Goal: Use online tool/utility: Use online tool/utility

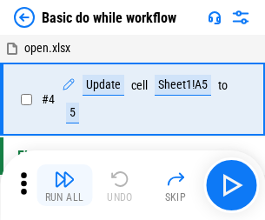
click at [64, 185] on img "button" at bounding box center [64, 178] width 21 height 21
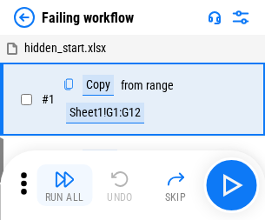
click at [64, 185] on img "button" at bounding box center [64, 178] width 21 height 21
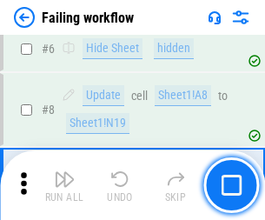
scroll to position [368, 0]
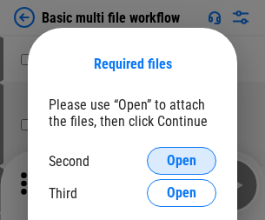
click at [181, 161] on span "Open" at bounding box center [182, 161] width 30 height 14
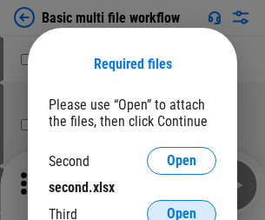
click at [181, 207] on span "Open" at bounding box center [182, 214] width 30 height 14
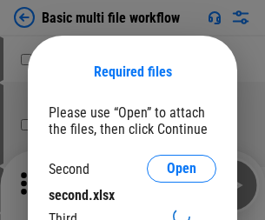
scroll to position [8, 0]
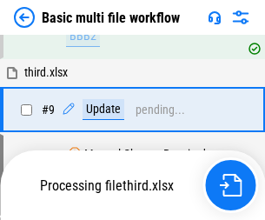
scroll to position [604, 0]
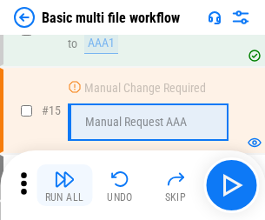
click at [64, 185] on img "button" at bounding box center [64, 178] width 21 height 21
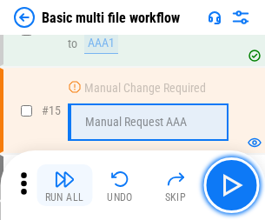
scroll to position [1156, 0]
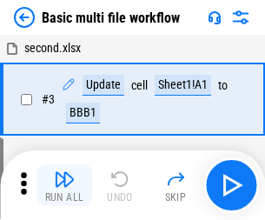
click at [64, 185] on img "button" at bounding box center [64, 178] width 21 height 21
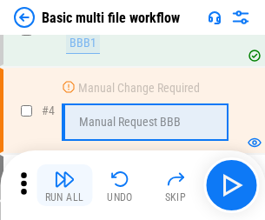
click at [64, 185] on img "button" at bounding box center [64, 178] width 21 height 21
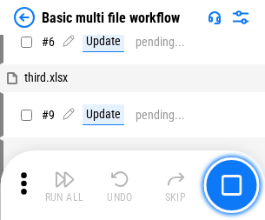
click at [64, 185] on img "button" at bounding box center [64, 178] width 21 height 21
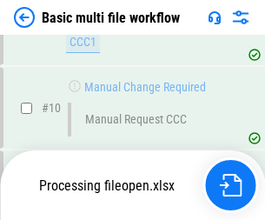
scroll to position [813, 0]
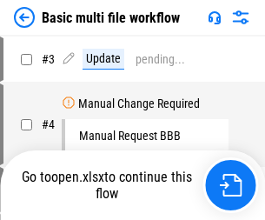
scroll to position [70, 0]
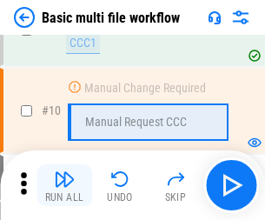
click at [64, 185] on img "button" at bounding box center [64, 178] width 21 height 21
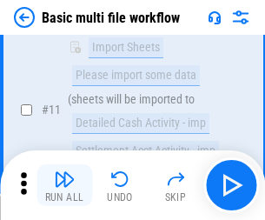
click at [64, 185] on img "button" at bounding box center [64, 178] width 21 height 21
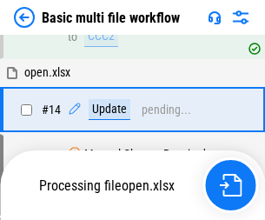
scroll to position [908, 0]
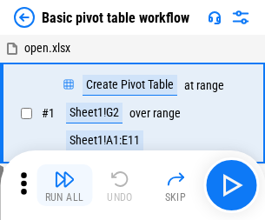
click at [64, 185] on img "button" at bounding box center [64, 178] width 21 height 21
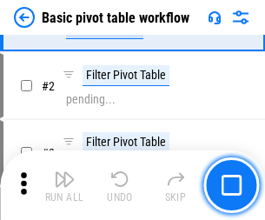
scroll to position [416, 0]
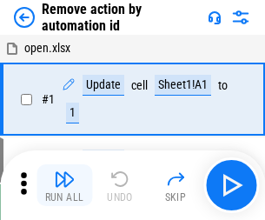
click at [64, 185] on img "button" at bounding box center [64, 178] width 21 height 21
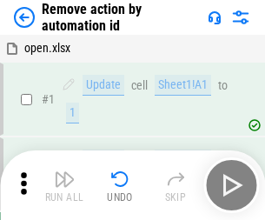
scroll to position [64, 0]
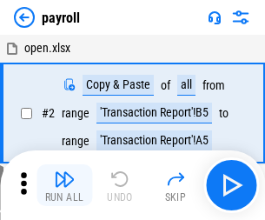
click at [64, 185] on img "button" at bounding box center [64, 178] width 21 height 21
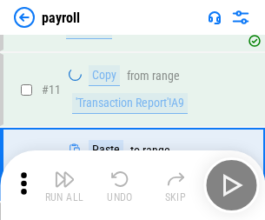
scroll to position [126, 0]
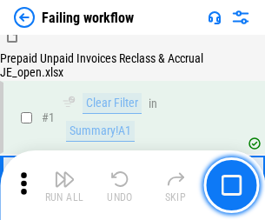
scroll to position [280, 0]
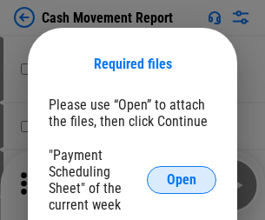
click at [181, 180] on span "Open" at bounding box center [182, 180] width 30 height 14
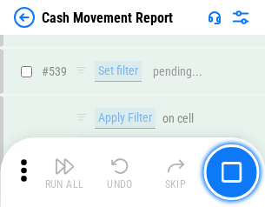
scroll to position [7706, 0]
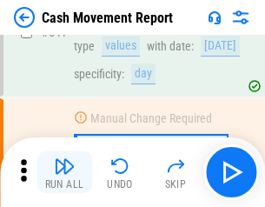
click at [64, 172] on img "button" at bounding box center [64, 165] width 21 height 21
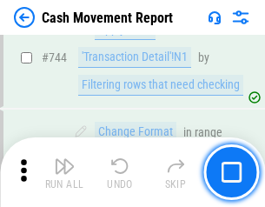
scroll to position [9247, 0]
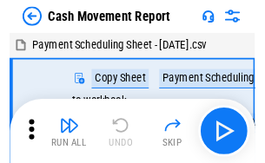
scroll to position [31, 0]
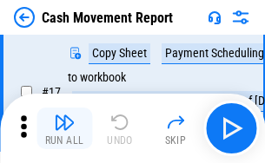
click at [64, 128] on img "button" at bounding box center [64, 122] width 21 height 21
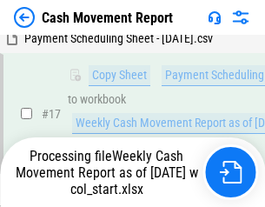
scroll to position [361, 0]
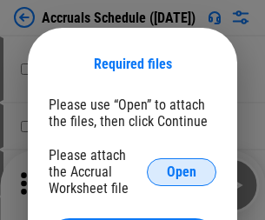
click at [181, 171] on span "Open" at bounding box center [182, 172] width 30 height 14
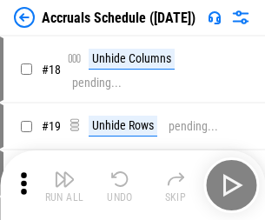
scroll to position [167, 0]
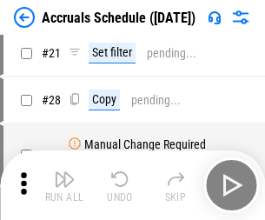
click at [64, 185] on img "button" at bounding box center [64, 178] width 21 height 21
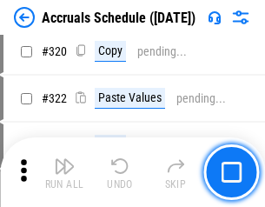
scroll to position [3230, 0]
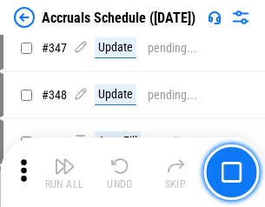
click at [64, 172] on img "button" at bounding box center [64, 165] width 21 height 21
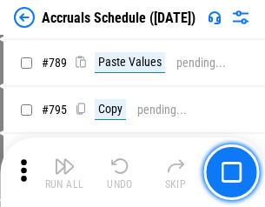
scroll to position [7294, 0]
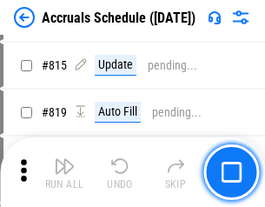
click at [64, 172] on img "button" at bounding box center [64, 165] width 21 height 21
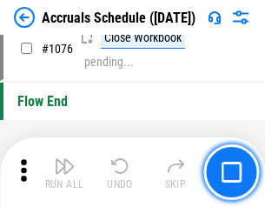
scroll to position [10399, 0]
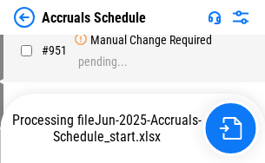
scroll to position [9362, 0]
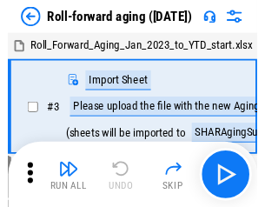
scroll to position [3, 0]
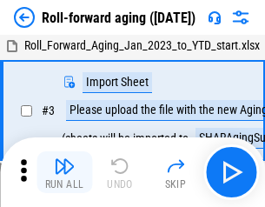
click at [64, 172] on img "button" at bounding box center [64, 165] width 21 height 21
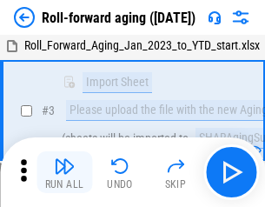
click at [64, 172] on img "button" at bounding box center [64, 165] width 21 height 21
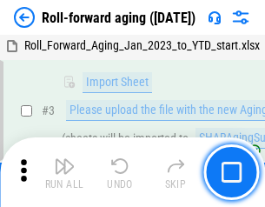
scroll to position [112, 0]
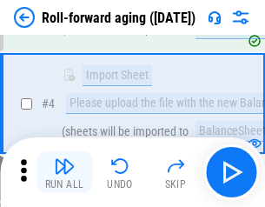
click at [64, 172] on img "button" at bounding box center [64, 165] width 21 height 21
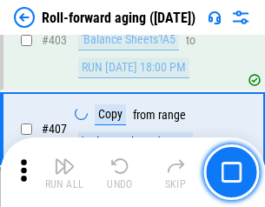
scroll to position [6021, 0]
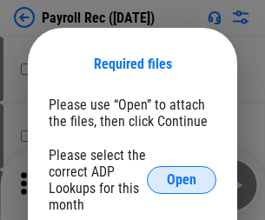
click at [181, 180] on span "Open" at bounding box center [182, 180] width 30 height 14
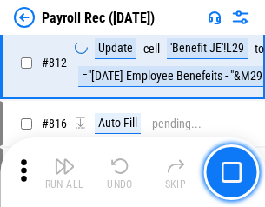
scroll to position [11031, 0]
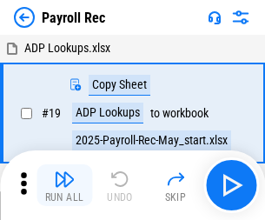
click at [64, 185] on img "button" at bounding box center [64, 178] width 21 height 21
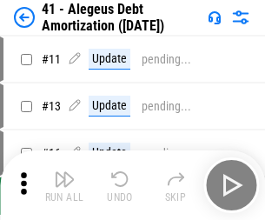
click at [64, 185] on img "button" at bounding box center [64, 178] width 21 height 21
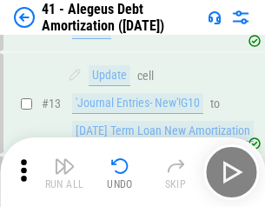
scroll to position [214, 0]
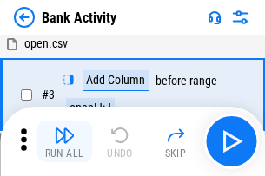
click at [64, 142] on img "button" at bounding box center [64, 135] width 21 height 21
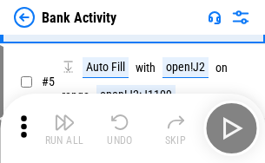
scroll to position [92, 0]
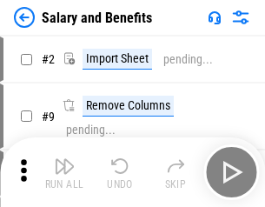
click at [64, 172] on img "button" at bounding box center [64, 165] width 21 height 21
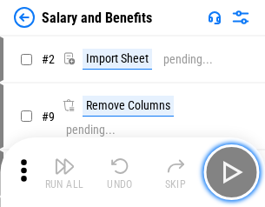
scroll to position [23, 0]
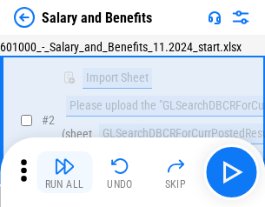
click at [64, 172] on img "button" at bounding box center [64, 165] width 21 height 21
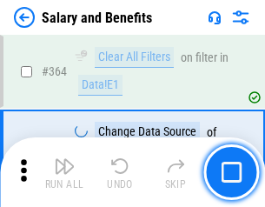
scroll to position [8177, 0]
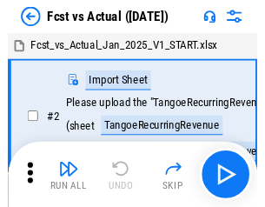
scroll to position [23, 0]
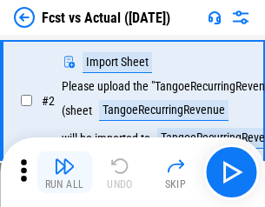
click at [64, 172] on img "button" at bounding box center [64, 165] width 21 height 21
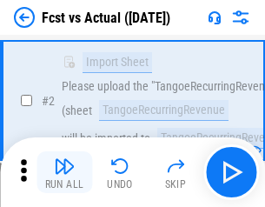
click at [64, 172] on img "button" at bounding box center [64, 165] width 21 height 21
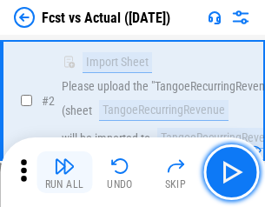
scroll to position [162, 0]
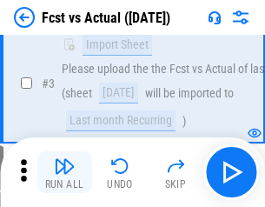
click at [64, 172] on img "button" at bounding box center [64, 165] width 21 height 21
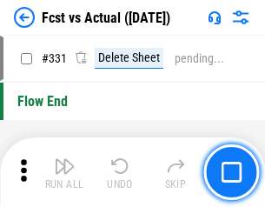
scroll to position [8311, 0]
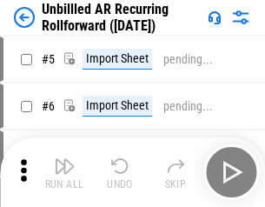
scroll to position [37, 0]
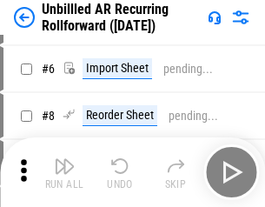
click at [64, 172] on img "button" at bounding box center [64, 165] width 21 height 21
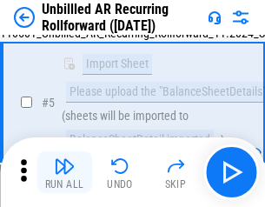
click at [64, 172] on img "button" at bounding box center [64, 165] width 21 height 21
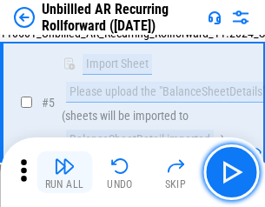
scroll to position [163, 0]
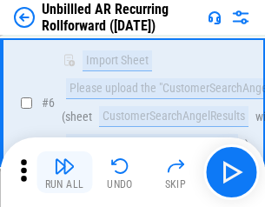
click at [64, 172] on img "button" at bounding box center [64, 165] width 21 height 21
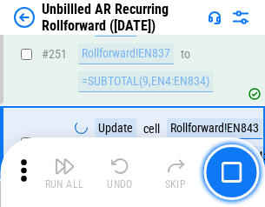
scroll to position [5898, 0]
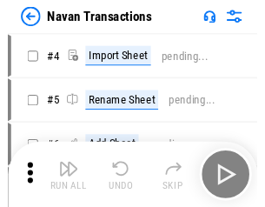
scroll to position [28, 0]
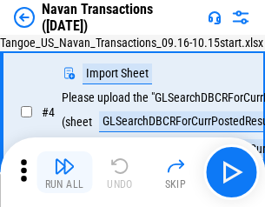
click at [64, 172] on img "button" at bounding box center [64, 165] width 21 height 21
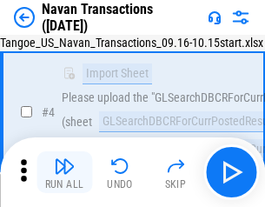
click at [64, 172] on img "button" at bounding box center [64, 165] width 21 height 21
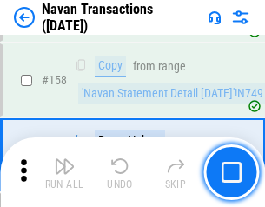
scroll to position [5629, 0]
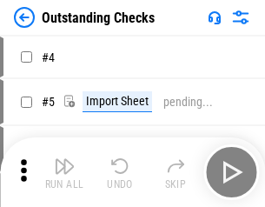
click at [64, 172] on img "button" at bounding box center [64, 165] width 21 height 21
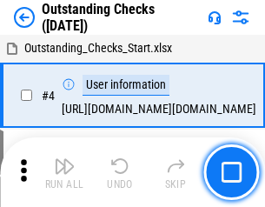
scroll to position [73, 0]
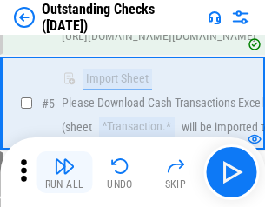
click at [64, 172] on img "button" at bounding box center [64, 165] width 21 height 21
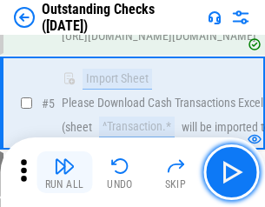
scroll to position [181, 0]
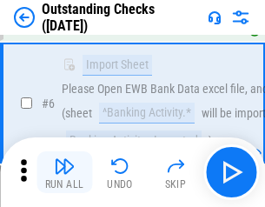
click at [64, 172] on img "button" at bounding box center [64, 165] width 21 height 21
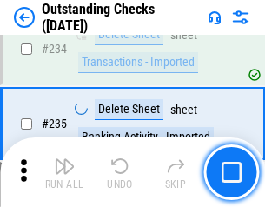
scroll to position [5272, 0]
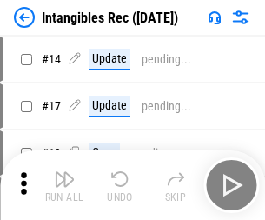
click at [64, 185] on img "button" at bounding box center [64, 178] width 21 height 21
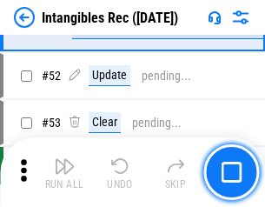
scroll to position [676, 0]
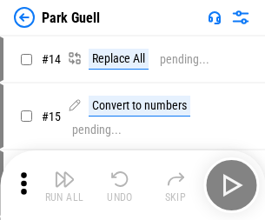
click at [64, 172] on img "button" at bounding box center [64, 178] width 21 height 21
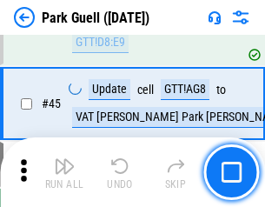
scroll to position [2171, 0]
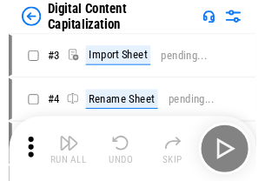
scroll to position [50, 0]
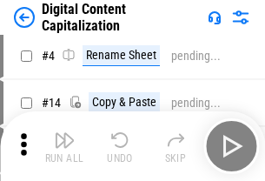
click at [64, 146] on img "button" at bounding box center [64, 139] width 21 height 21
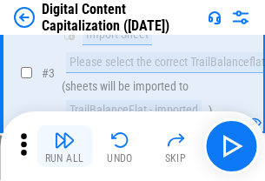
click at [64, 146] on img "button" at bounding box center [64, 139] width 21 height 21
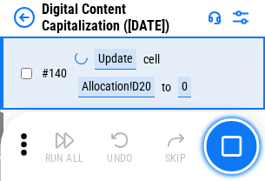
scroll to position [1841, 0]
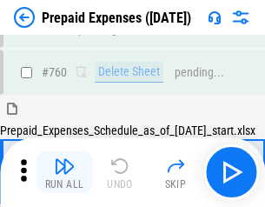
click at [64, 172] on img "button" at bounding box center [64, 165] width 21 height 21
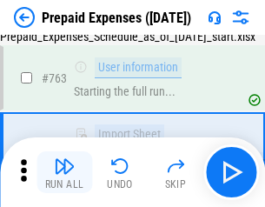
click at [64, 172] on img "button" at bounding box center [64, 165] width 21 height 21
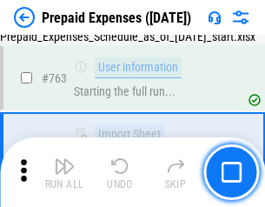
scroll to position [4915, 0]
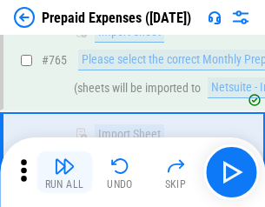
click at [64, 172] on img "button" at bounding box center [64, 165] width 21 height 21
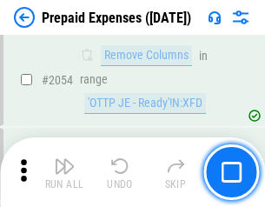
scroll to position [18149, 0]
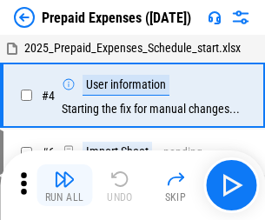
click at [64, 185] on img "button" at bounding box center [64, 178] width 21 height 21
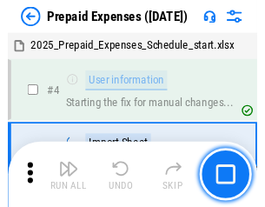
scroll to position [76, 0]
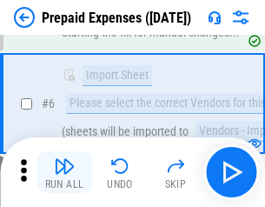
click at [64, 172] on img "button" at bounding box center [64, 165] width 21 height 21
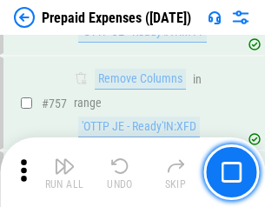
scroll to position [6187, 0]
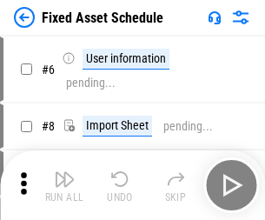
click at [64, 185] on img "button" at bounding box center [64, 178] width 21 height 21
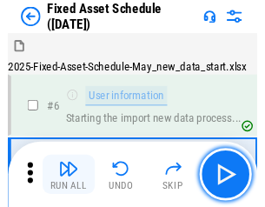
scroll to position [94, 0]
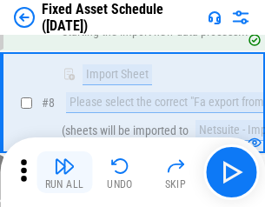
click at [64, 172] on img "button" at bounding box center [64, 165] width 21 height 21
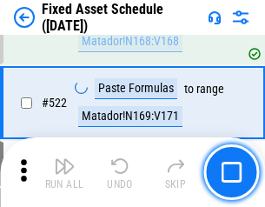
scroll to position [6035, 0]
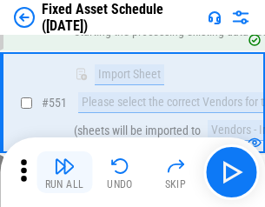
click at [64, 172] on img "button" at bounding box center [64, 165] width 21 height 21
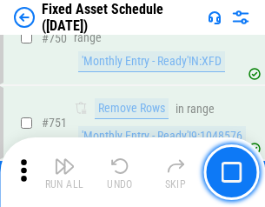
scroll to position [8465, 0]
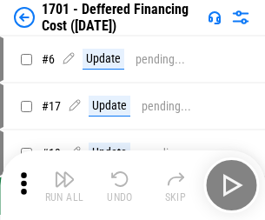
click at [64, 185] on img "button" at bounding box center [64, 178] width 21 height 21
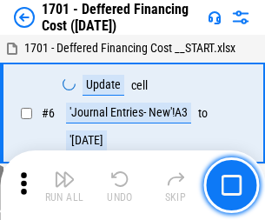
scroll to position [208, 0]
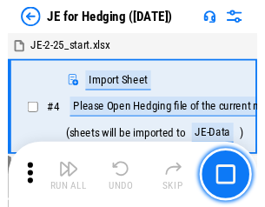
scroll to position [3, 0]
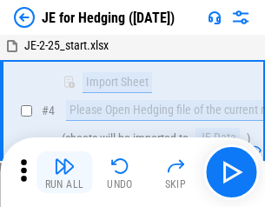
click at [64, 172] on img "button" at bounding box center [64, 165] width 21 height 21
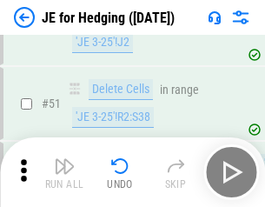
scroll to position [1124, 0]
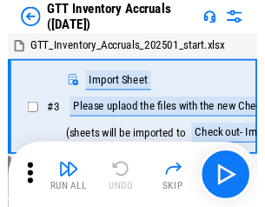
scroll to position [3, 0]
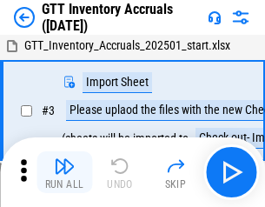
click at [64, 172] on img "button" at bounding box center [64, 165] width 21 height 21
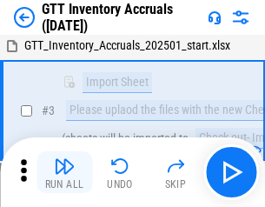
click at [64, 172] on img "button" at bounding box center [64, 165] width 21 height 21
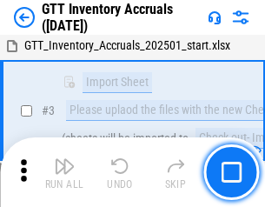
scroll to position [112, 0]
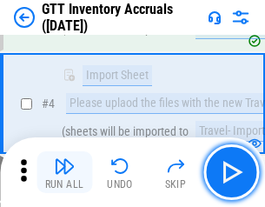
click at [64, 172] on img "button" at bounding box center [64, 165] width 21 height 21
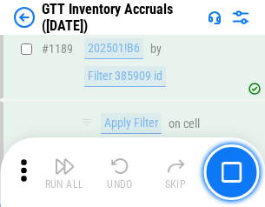
scroll to position [14178, 0]
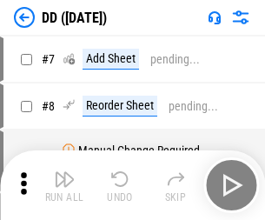
click at [64, 185] on img "button" at bounding box center [64, 178] width 21 height 21
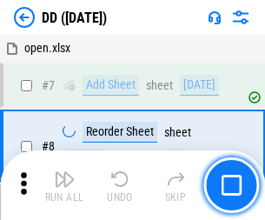
scroll to position [168, 0]
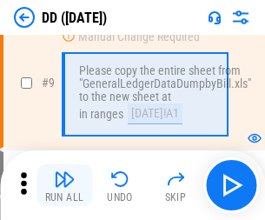
click at [64, 185] on img "button" at bounding box center [64, 178] width 21 height 21
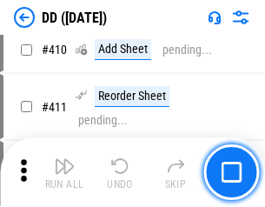
scroll to position [7769, 0]
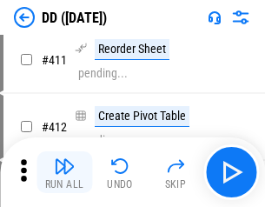
click at [64, 172] on img "button" at bounding box center [64, 165] width 21 height 21
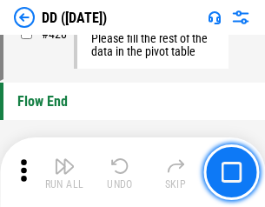
scroll to position [8310, 0]
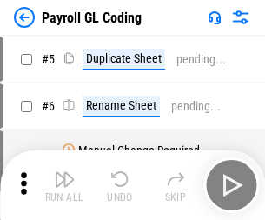
click at [64, 185] on img "button" at bounding box center [64, 178] width 21 height 21
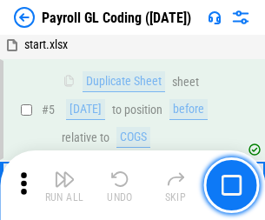
scroll to position [208, 0]
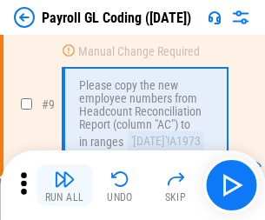
click at [64, 185] on img "button" at bounding box center [64, 178] width 21 height 21
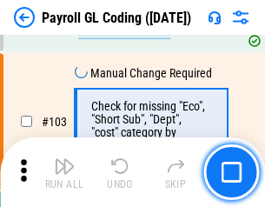
scroll to position [4074, 0]
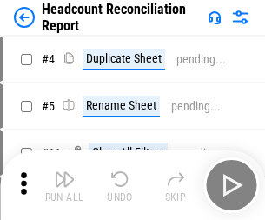
click at [64, 185] on img "button" at bounding box center [64, 178] width 21 height 21
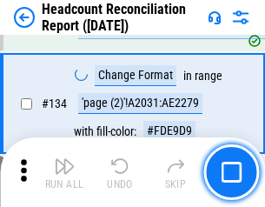
scroll to position [2087, 0]
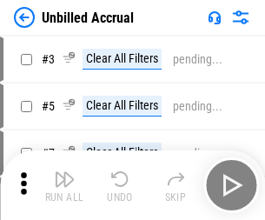
click at [64, 185] on img "button" at bounding box center [64, 178] width 21 height 21
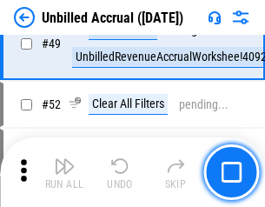
scroll to position [1575, 0]
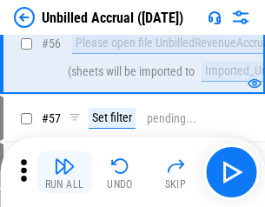
click at [64, 172] on img "button" at bounding box center [64, 165] width 21 height 21
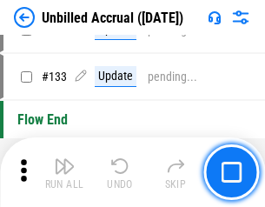
scroll to position [5172, 0]
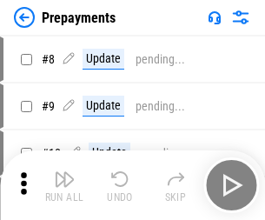
click at [64, 185] on img "button" at bounding box center [64, 178] width 21 height 21
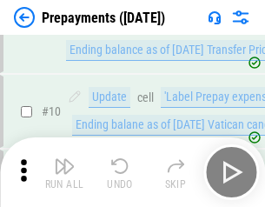
scroll to position [109, 0]
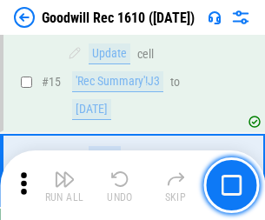
scroll to position [297, 0]
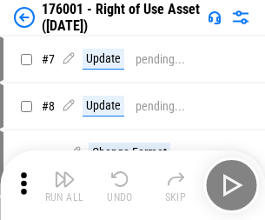
click at [64, 185] on img "button" at bounding box center [64, 178] width 21 height 21
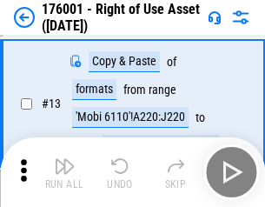
scroll to position [112, 0]
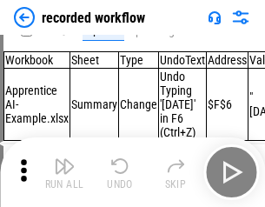
click at [64, 172] on img "button" at bounding box center [64, 165] width 21 height 21
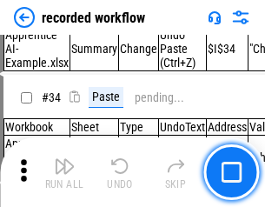
scroll to position [5427, 0]
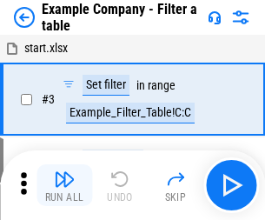
click at [64, 185] on img "button" at bounding box center [64, 178] width 21 height 21
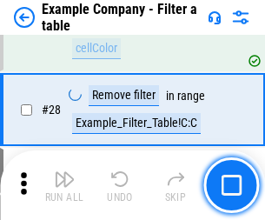
scroll to position [1589, 0]
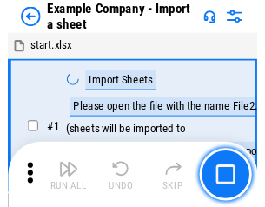
scroll to position [27, 0]
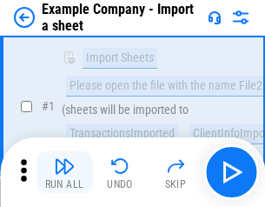
click at [64, 172] on img "button" at bounding box center [64, 165] width 21 height 21
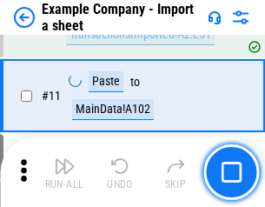
scroll to position [384, 0]
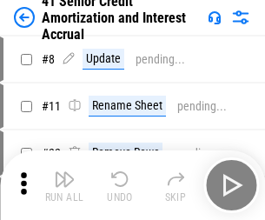
click at [64, 172] on img "button" at bounding box center [64, 178] width 21 height 21
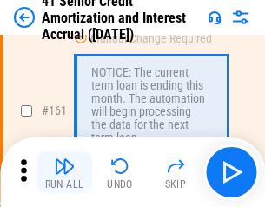
click at [64, 172] on img "button" at bounding box center [64, 165] width 21 height 21
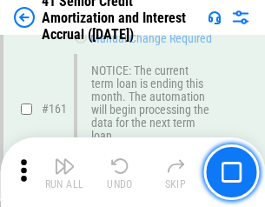
scroll to position [1857, 0]
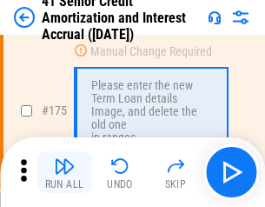
click at [64, 172] on img "button" at bounding box center [64, 165] width 21 height 21
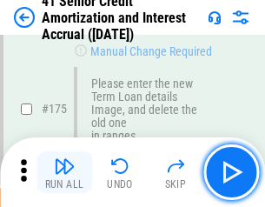
scroll to position [2033, 0]
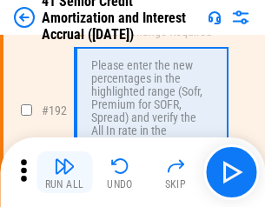
click at [64, 172] on img "button" at bounding box center [64, 165] width 21 height 21
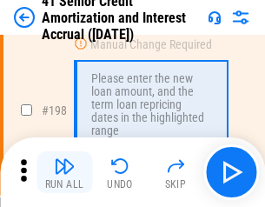
click at [64, 172] on img "button" at bounding box center [64, 165] width 21 height 21
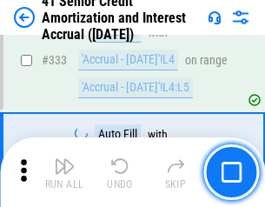
scroll to position [4436, 0]
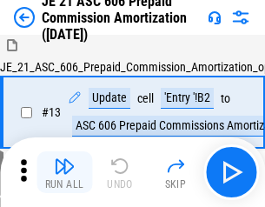
click at [64, 172] on img "button" at bounding box center [64, 165] width 21 height 21
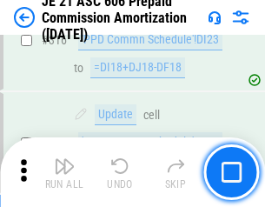
scroll to position [3242, 0]
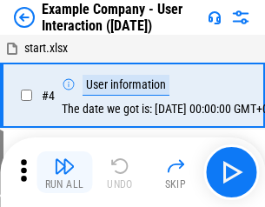
click at [64, 172] on img "button" at bounding box center [64, 165] width 21 height 21
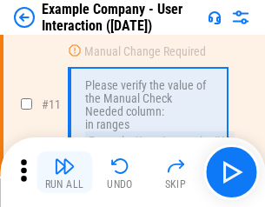
click at [64, 172] on img "button" at bounding box center [64, 165] width 21 height 21
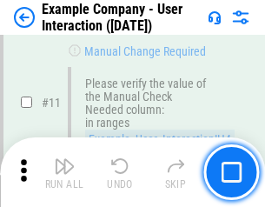
scroll to position [376, 0]
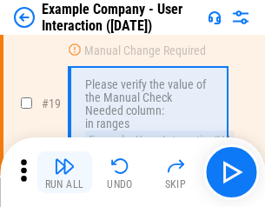
click at [64, 172] on img "button" at bounding box center [64, 165] width 21 height 21
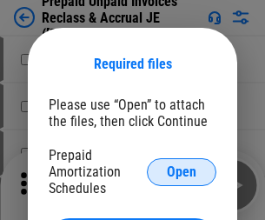
click at [181, 171] on span "Open" at bounding box center [182, 172] width 30 height 14
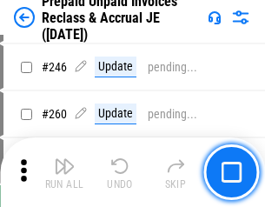
scroll to position [2344, 0]
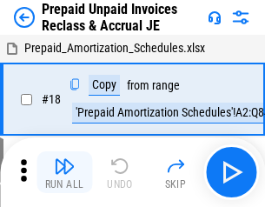
click at [64, 172] on img "button" at bounding box center [64, 165] width 21 height 21
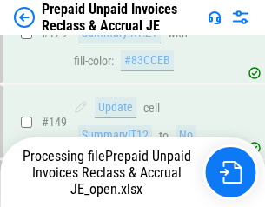
scroll to position [2344, 0]
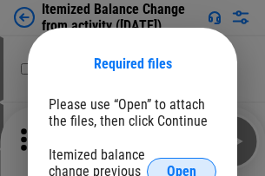
click at [181, 165] on span "Open" at bounding box center [182, 172] width 30 height 14
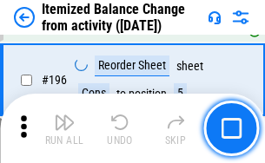
scroll to position [3342, 0]
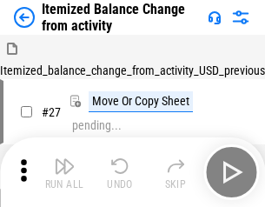
scroll to position [27, 0]
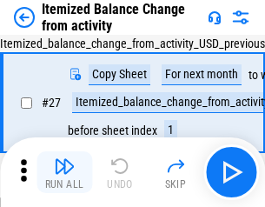
click at [64, 172] on img "button" at bounding box center [64, 165] width 21 height 21
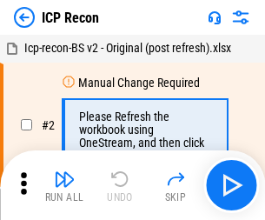
scroll to position [8, 0]
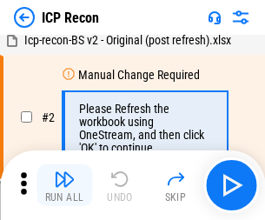
click at [64, 185] on img "button" at bounding box center [64, 178] width 21 height 21
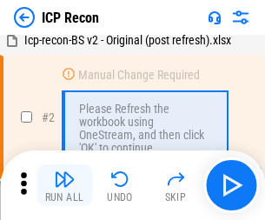
click at [64, 185] on img "button" at bounding box center [64, 178] width 21 height 21
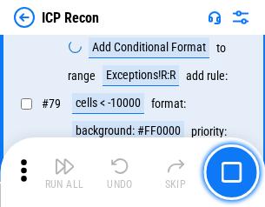
scroll to position [1702, 0]
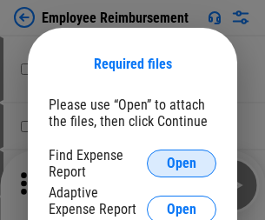
click at [181, 163] on span "Open" at bounding box center [182, 163] width 30 height 14
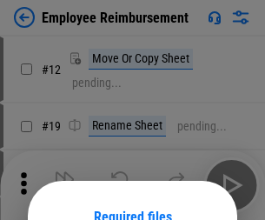
scroll to position [153, 0]
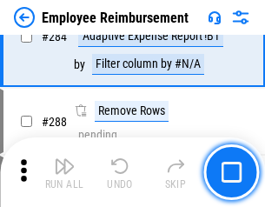
scroll to position [4719, 0]
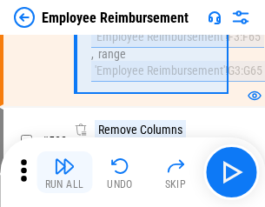
click at [64, 172] on img "button" at bounding box center [64, 165] width 21 height 21
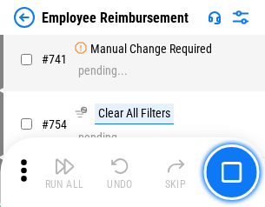
scroll to position [12181, 0]
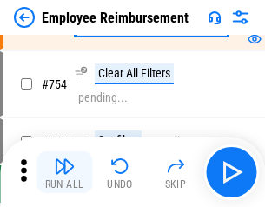
click at [64, 172] on img "button" at bounding box center [64, 165] width 21 height 21
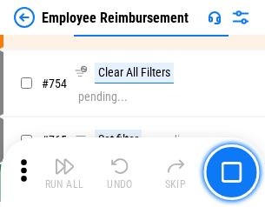
click at [64, 172] on img "button" at bounding box center [64, 165] width 21 height 21
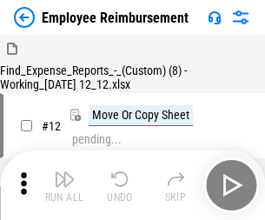
click at [64, 185] on img "button" at bounding box center [64, 178] width 21 height 21
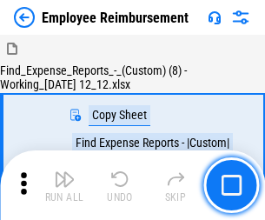
scroll to position [59, 0]
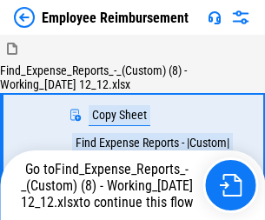
scroll to position [59, 0]
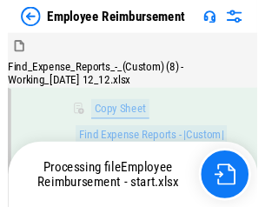
scroll to position [353, 0]
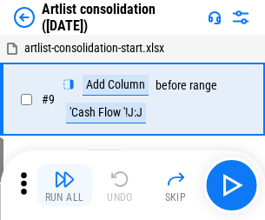
click at [64, 185] on img "button" at bounding box center [64, 178] width 21 height 21
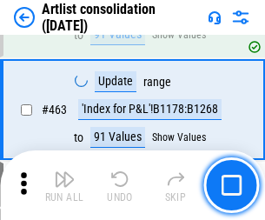
scroll to position [7603, 0]
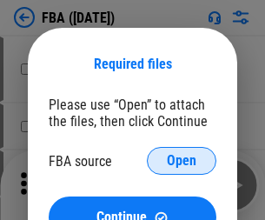
click at [181, 161] on span "Open" at bounding box center [182, 161] width 30 height 14
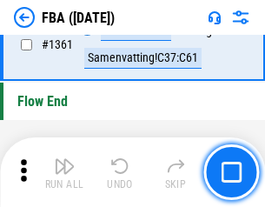
scroll to position [18647, 0]
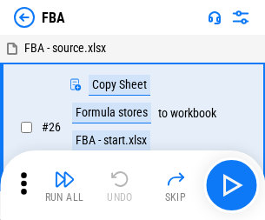
scroll to position [17, 0]
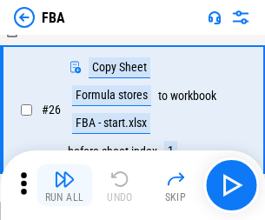
click at [64, 185] on img "button" at bounding box center [64, 178] width 21 height 21
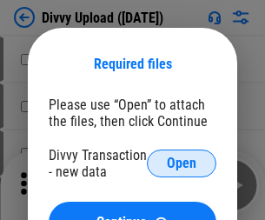
click at [181, 163] on span "Open" at bounding box center [182, 163] width 30 height 14
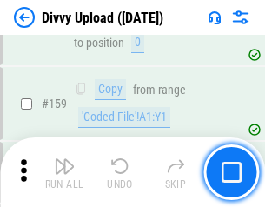
scroll to position [1798, 0]
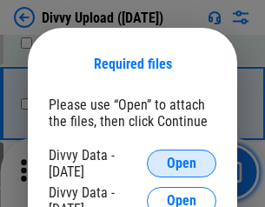
click at [181, 163] on span "Open" at bounding box center [182, 163] width 30 height 14
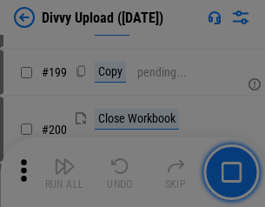
scroll to position [2525, 0]
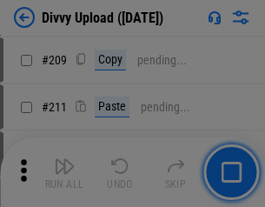
scroll to position [2949, 0]
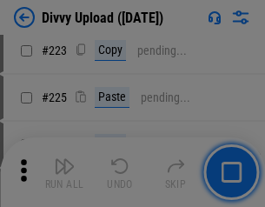
scroll to position [3465, 0]
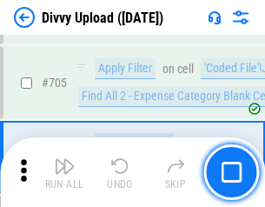
scroll to position [11878, 0]
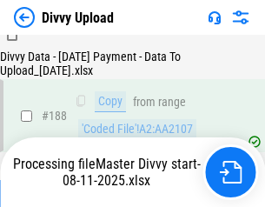
scroll to position [2044, 0]
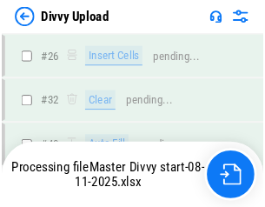
scroll to position [1798, 0]
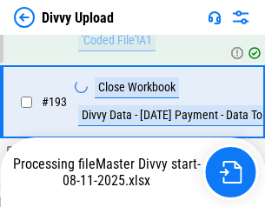
scroll to position [2427, 0]
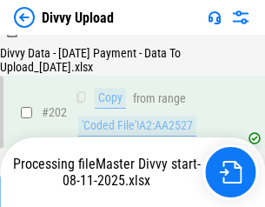
scroll to position [2809, 0]
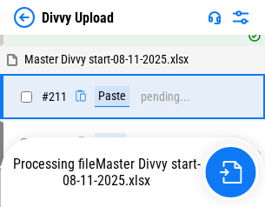
scroll to position [3281, 0]
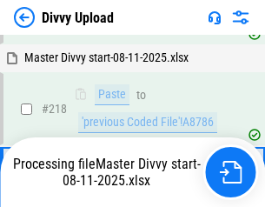
scroll to position [3664, 0]
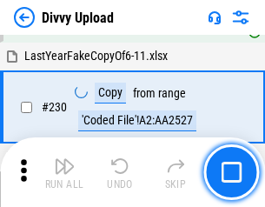
scroll to position [4309, 0]
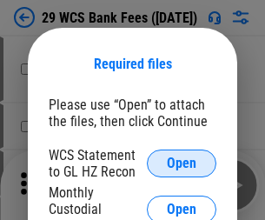
click at [181, 163] on span "Open" at bounding box center [182, 163] width 30 height 14
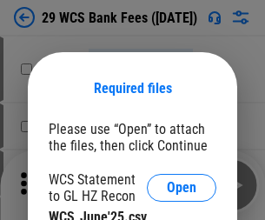
scroll to position [24, 0]
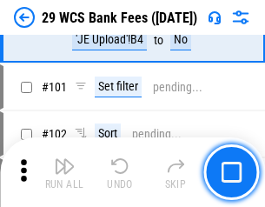
scroll to position [1692, 0]
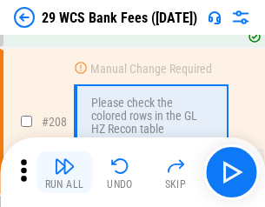
click at [64, 172] on img "button" at bounding box center [64, 165] width 21 height 21
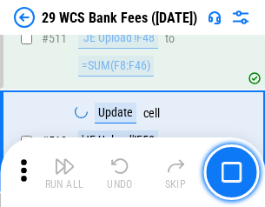
scroll to position [8736, 0]
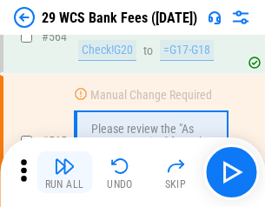
click at [64, 172] on img "button" at bounding box center [64, 165] width 21 height 21
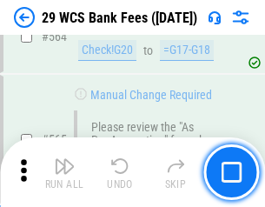
scroll to position [9390, 0]
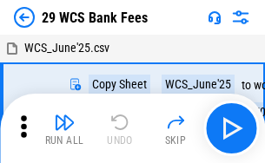
scroll to position [31, 0]
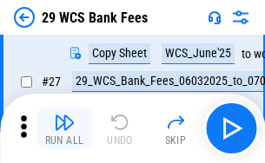
click at [64, 128] on img "button" at bounding box center [64, 122] width 21 height 21
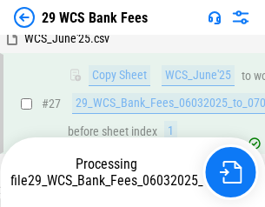
scroll to position [346, 0]
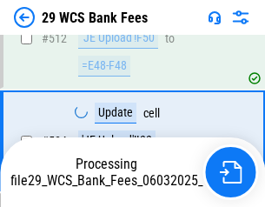
scroll to position [8988, 0]
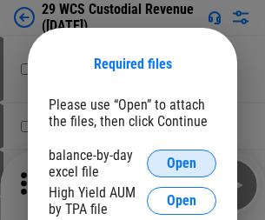
click at [181, 163] on span "Open" at bounding box center [182, 163] width 30 height 14
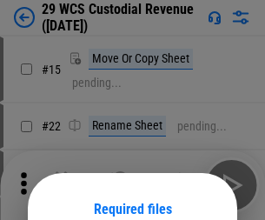
scroll to position [145, 0]
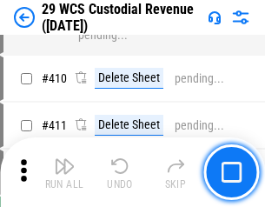
scroll to position [8042, 0]
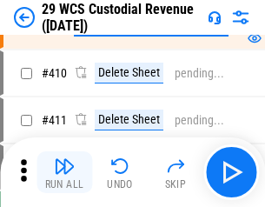
click at [64, 172] on img "button" at bounding box center [64, 165] width 21 height 21
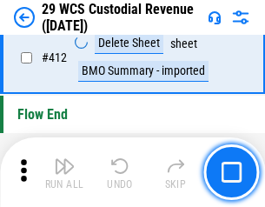
scroll to position [8292, 0]
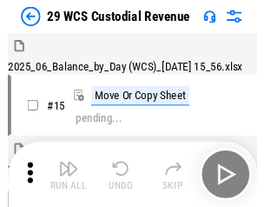
scroll to position [42, 0]
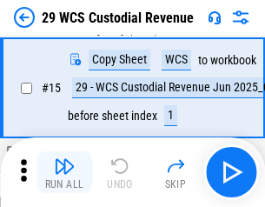
click at [64, 172] on img "button" at bounding box center [64, 165] width 21 height 21
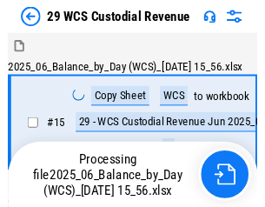
scroll to position [42, 0]
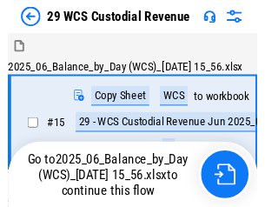
scroll to position [32, 0]
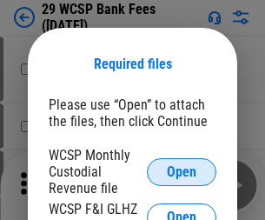
click at [181, 171] on span "Open" at bounding box center [182, 172] width 30 height 14
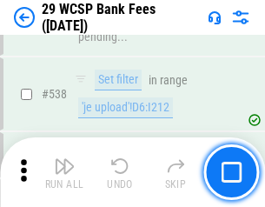
scroll to position [6671, 0]
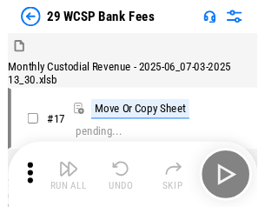
scroll to position [42, 0]
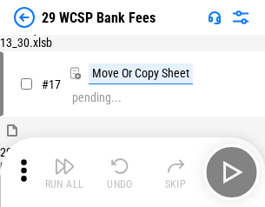
click at [64, 172] on img "button" at bounding box center [64, 165] width 21 height 21
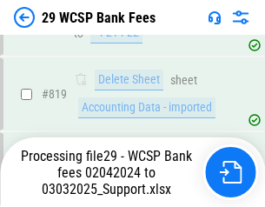
scroll to position [10778, 0]
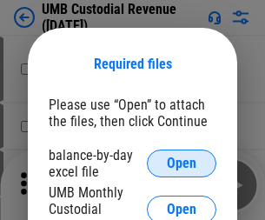
click at [181, 163] on span "Open" at bounding box center [182, 163] width 30 height 14
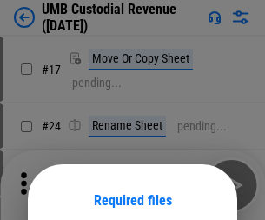
scroll to position [136, 0]
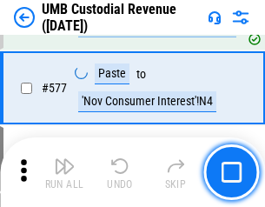
scroll to position [8098, 0]
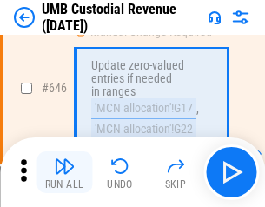
click at [64, 172] on img "button" at bounding box center [64, 165] width 21 height 21
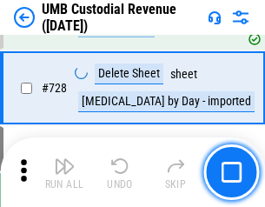
scroll to position [10711, 0]
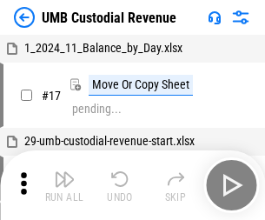
scroll to position [13, 0]
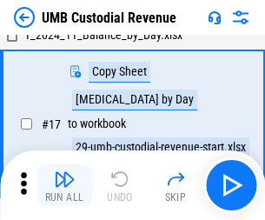
click at [64, 185] on img "button" at bounding box center [64, 178] width 21 height 21
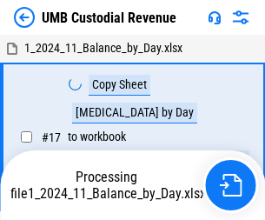
scroll to position [13, 0]
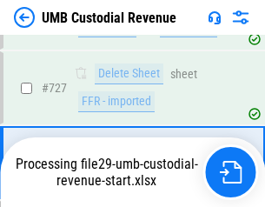
scroll to position [10596, 0]
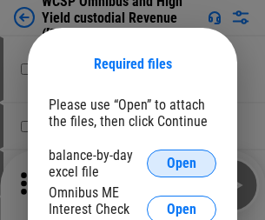
click at [181, 163] on span "Open" at bounding box center [182, 163] width 30 height 14
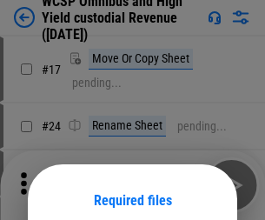
scroll to position [136, 0]
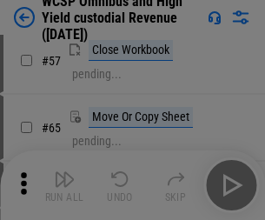
scroll to position [757, 0]
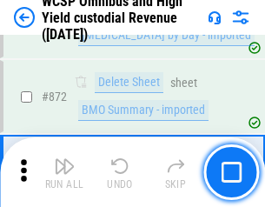
scroll to position [14695, 0]
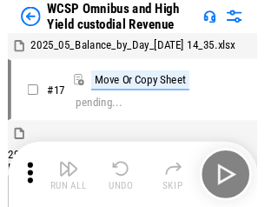
scroll to position [10, 0]
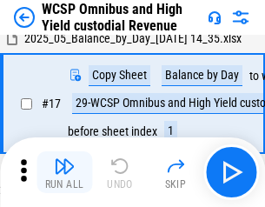
click at [64, 172] on img "button" at bounding box center [64, 165] width 21 height 21
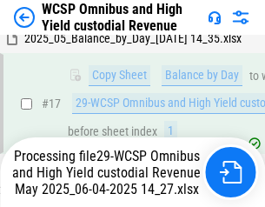
scroll to position [361, 0]
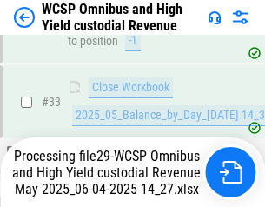
scroll to position [860, 0]
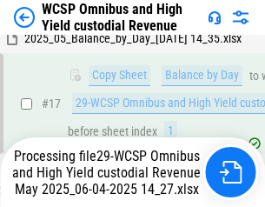
scroll to position [361, 0]
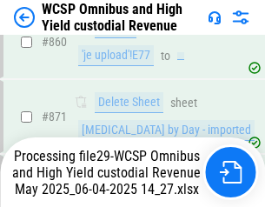
scroll to position [14655, 0]
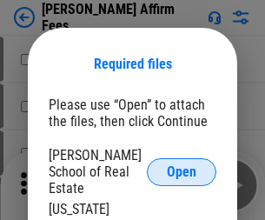
click at [181, 165] on span "Open" at bounding box center [182, 172] width 30 height 14
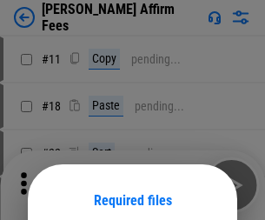
scroll to position [136, 0]
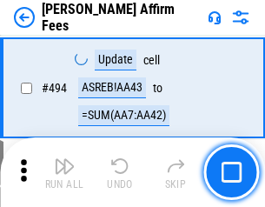
scroll to position [4721, 0]
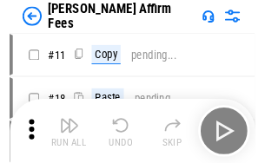
scroll to position [17, 0]
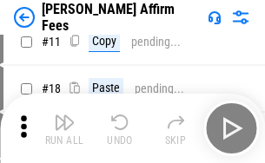
click at [64, 128] on img "button" at bounding box center [64, 122] width 21 height 21
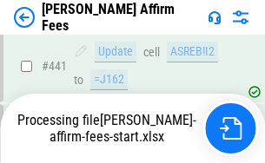
scroll to position [4554, 0]
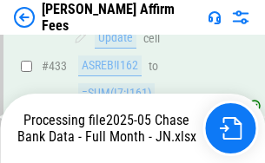
scroll to position [4554, 0]
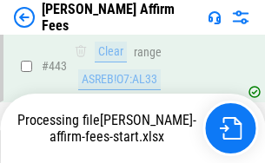
scroll to position [4554, 0]
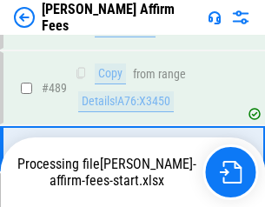
scroll to position [4532, 0]
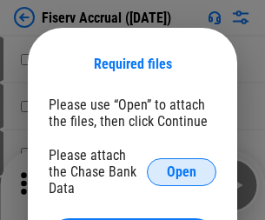
click at [181, 165] on span "Open" at bounding box center [182, 172] width 30 height 14
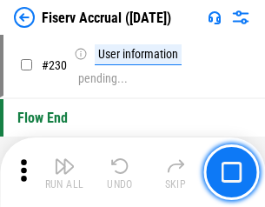
scroll to position [5502, 0]
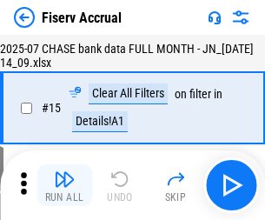
click at [64, 185] on img "button" at bounding box center [64, 178] width 21 height 21
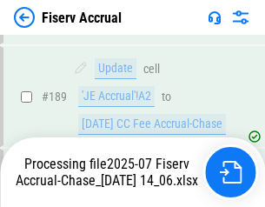
scroll to position [4462, 0]
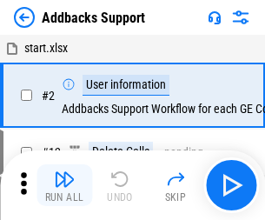
click at [64, 172] on img "button" at bounding box center [64, 178] width 21 height 21
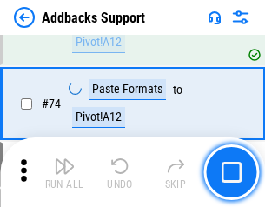
scroll to position [1264, 0]
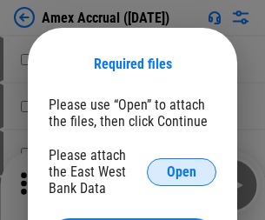
click at [181, 171] on span "Open" at bounding box center [182, 172] width 30 height 14
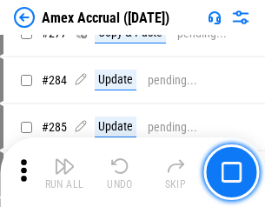
scroll to position [4520, 0]
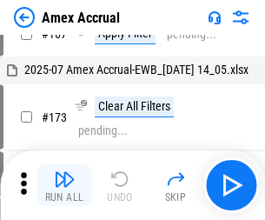
click at [64, 185] on img "button" at bounding box center [64, 178] width 21 height 21
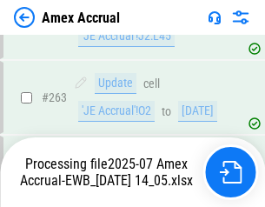
scroll to position [4734, 0]
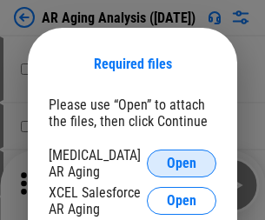
click at [181, 161] on span "Open" at bounding box center [182, 163] width 30 height 14
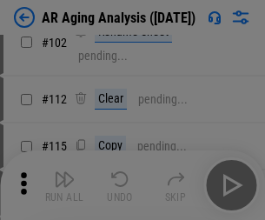
scroll to position [239, 0]
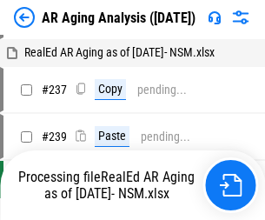
scroll to position [17, 0]
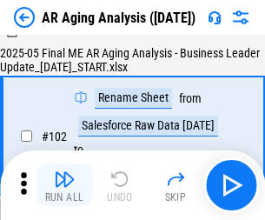
click at [64, 185] on img "button" at bounding box center [64, 178] width 21 height 21
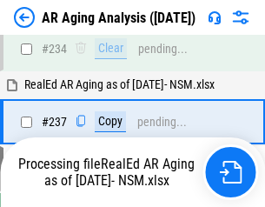
scroll to position [2691, 0]
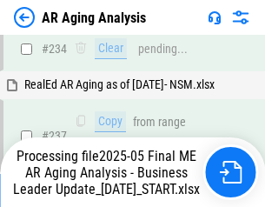
scroll to position [2671, 0]
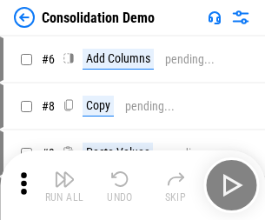
click at [64, 185] on img "button" at bounding box center [64, 178] width 21 height 21
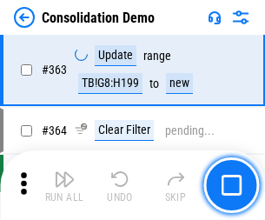
scroll to position [5819, 0]
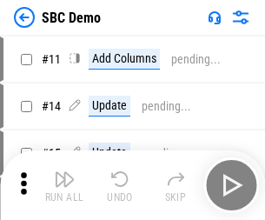
click at [64, 185] on img "button" at bounding box center [64, 178] width 21 height 21
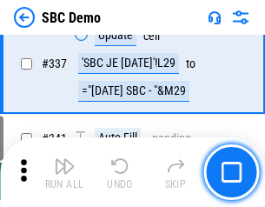
scroll to position [4568, 0]
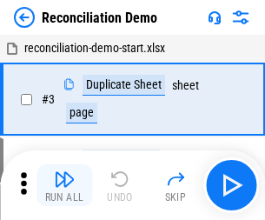
click at [64, 185] on img "button" at bounding box center [64, 178] width 21 height 21
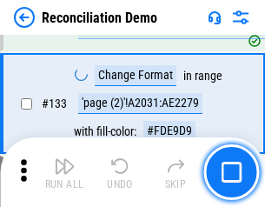
scroll to position [2062, 0]
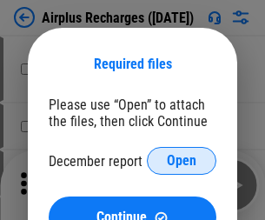
click at [181, 161] on span "Open" at bounding box center [182, 161] width 30 height 14
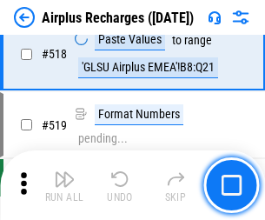
scroll to position [7472, 0]
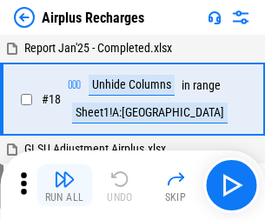
click at [64, 185] on img "button" at bounding box center [64, 178] width 21 height 21
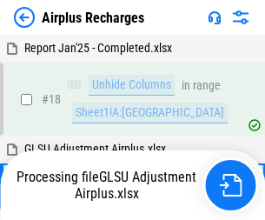
scroll to position [76, 0]
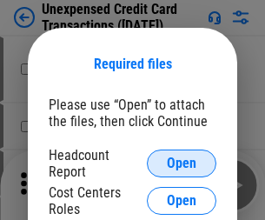
click at [181, 163] on span "Open" at bounding box center [182, 163] width 30 height 14
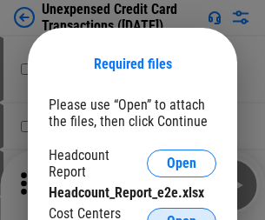
click at [181, 214] on span "Open" at bounding box center [182, 221] width 30 height 14
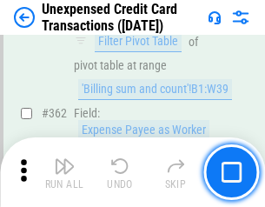
scroll to position [4465, 0]
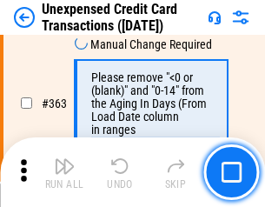
click at [64, 172] on img "button" at bounding box center [64, 165] width 21 height 21
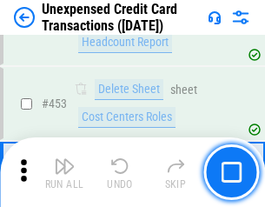
scroll to position [5922, 0]
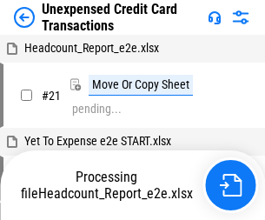
scroll to position [27, 0]
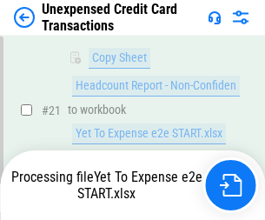
scroll to position [282, 0]
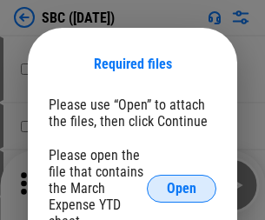
click at [181, 188] on span "Open" at bounding box center [182, 188] width 30 height 14
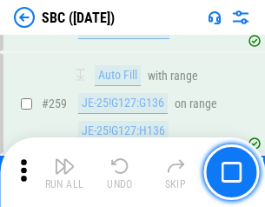
scroll to position [3393, 0]
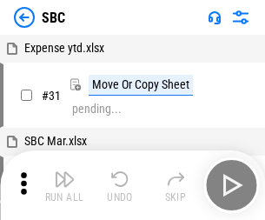
scroll to position [17, 0]
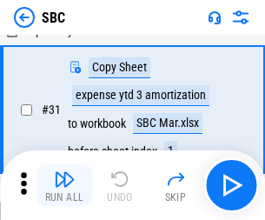
click at [64, 185] on img "button" at bounding box center [64, 178] width 21 height 21
